Goal: Find specific page/section: Find specific page/section

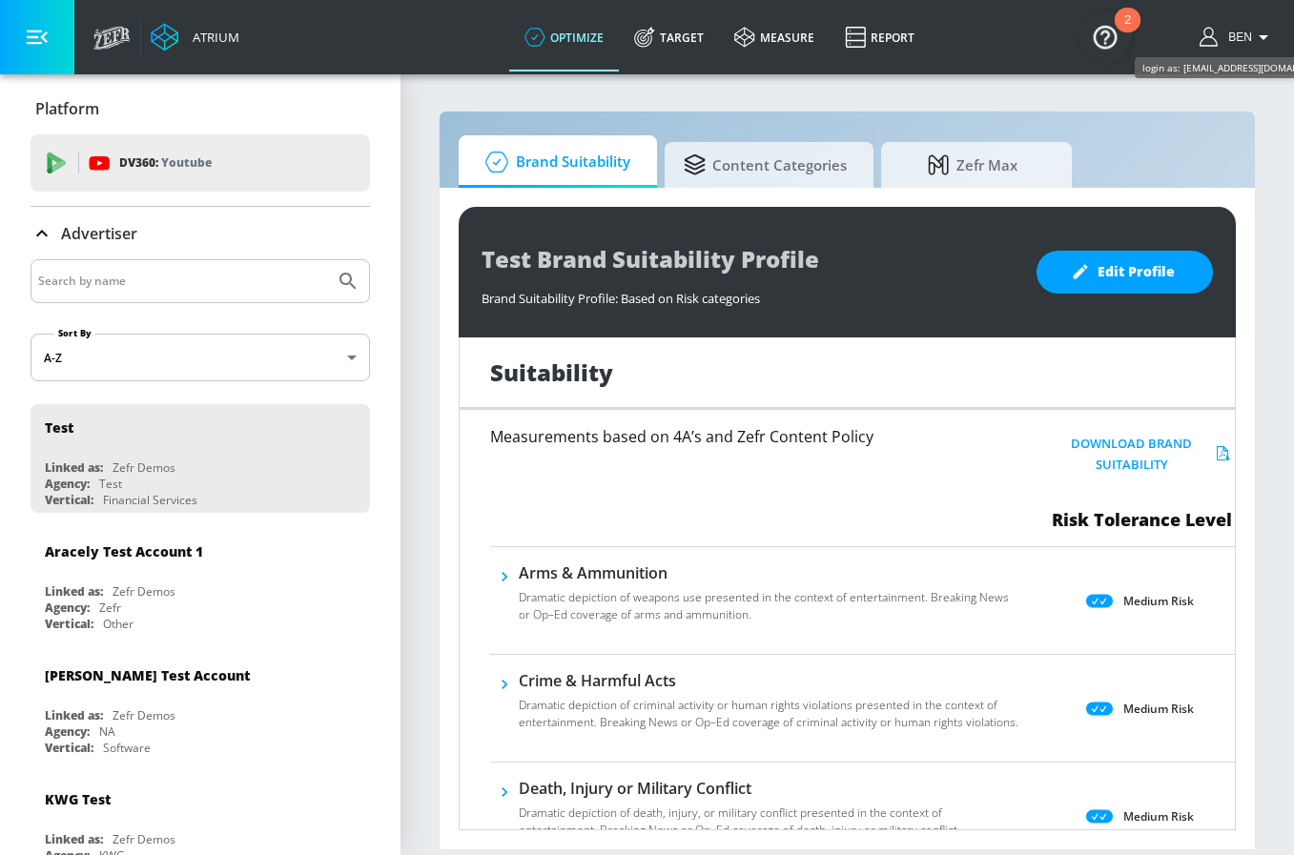
click at [1239, 39] on span "Ben" at bounding box center [1235, 37] width 31 height 13
click at [883, 42] on div at bounding box center [647, 427] width 1294 height 855
click at [883, 42] on link "Report" at bounding box center [879, 37] width 100 height 69
click at [774, 41] on link "measure" at bounding box center [774, 37] width 111 height 69
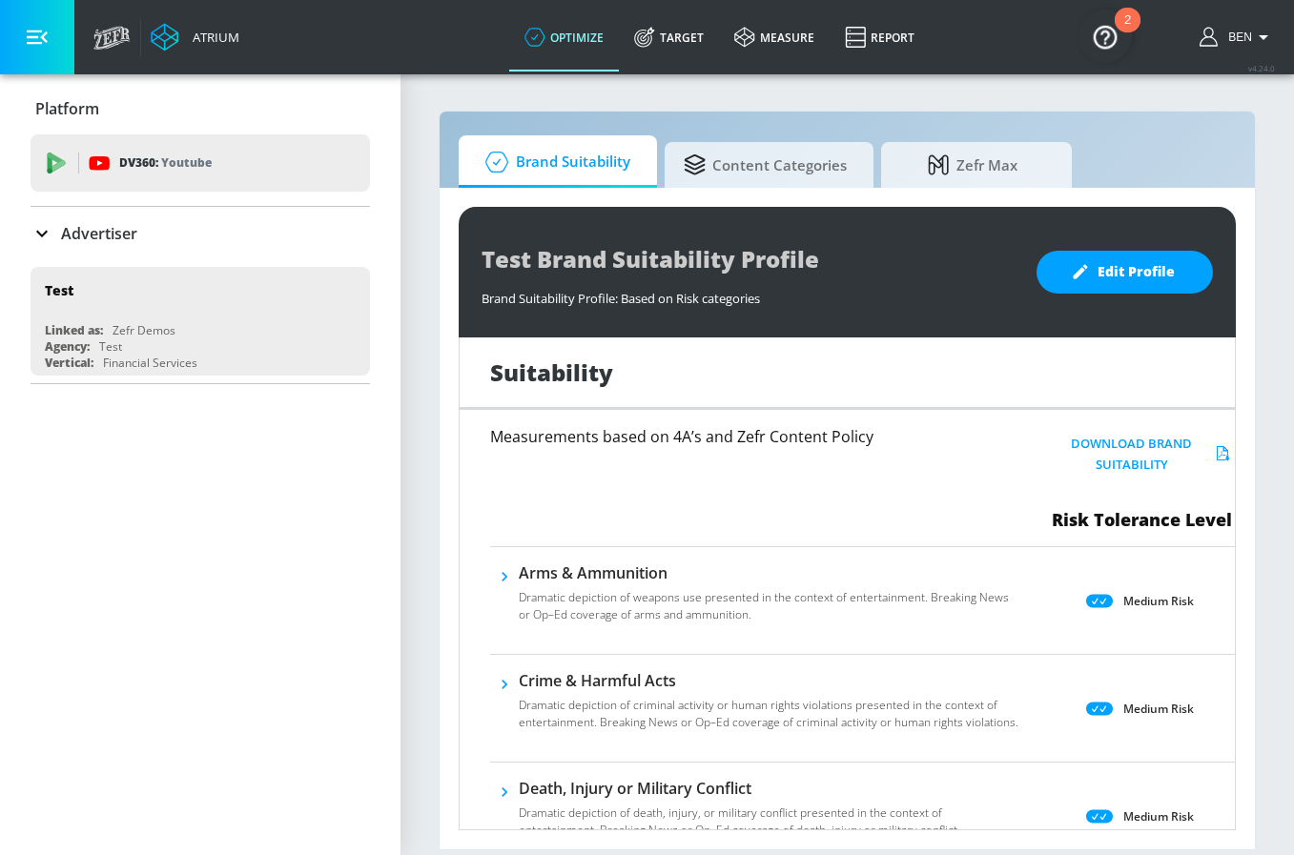
click at [1246, 22] on div "Ben" at bounding box center [1237, 37] width 94 height 74
click at [1246, 27] on button "Ben" at bounding box center [1236, 37] width 75 height 23
click at [887, 47] on div at bounding box center [647, 427] width 1294 height 855
click at [47, 46] on button "button" at bounding box center [37, 37] width 74 height 74
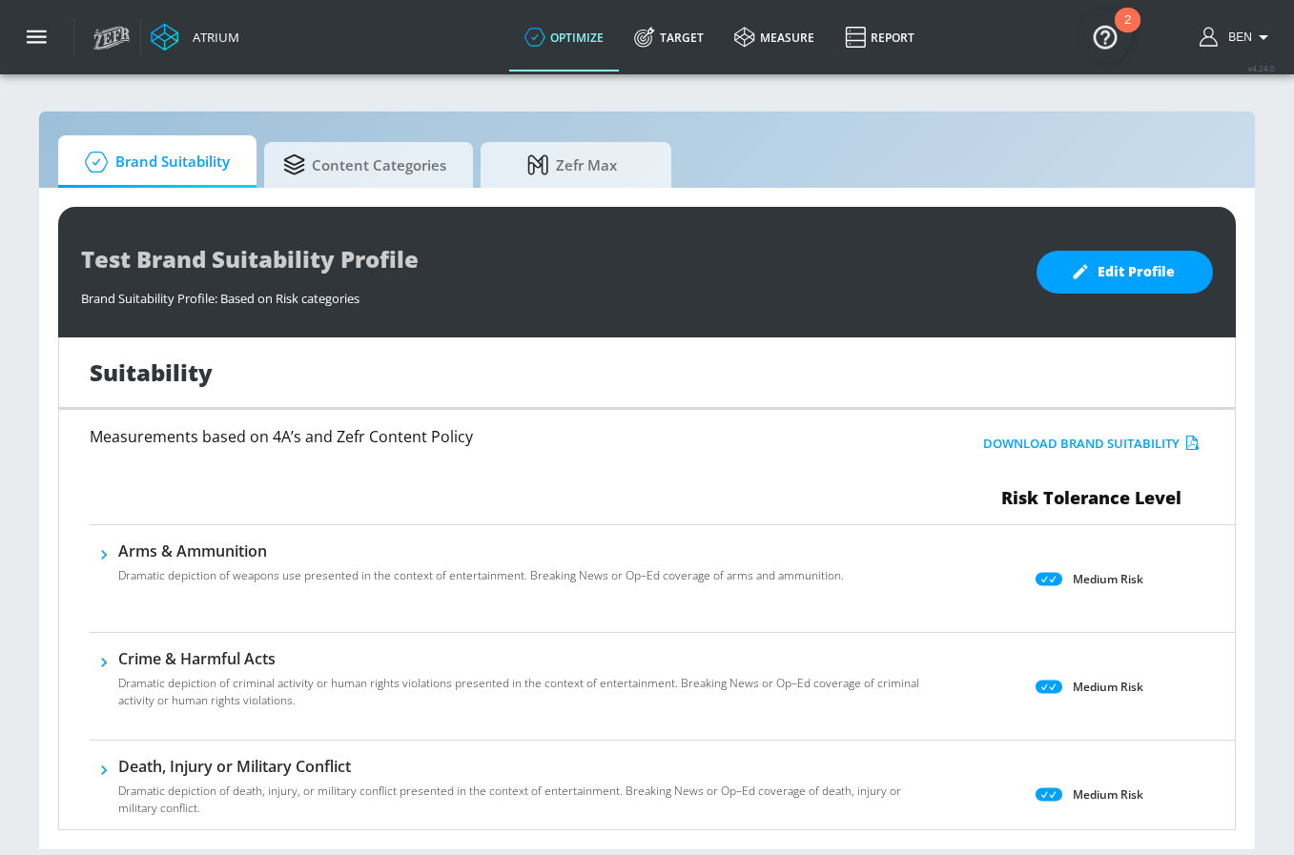
click at [112, 45] on icon at bounding box center [114, 45] width 20 height 8
